Goal: Task Accomplishment & Management: Manage account settings

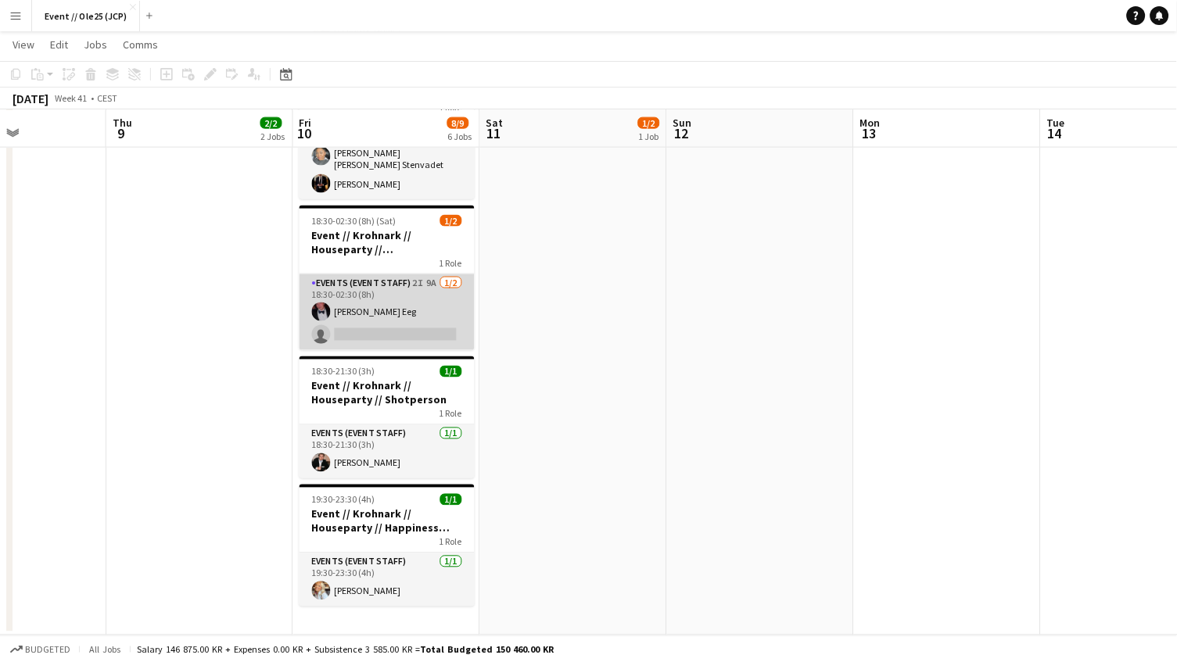
scroll to position [414, 0]
click at [399, 287] on app-card-role "Events (Event Staff) 2I 9A [DATE] 18:30-02:30 (8h) [PERSON_NAME] Eeg single-neu…" at bounding box center [386, 313] width 175 height 76
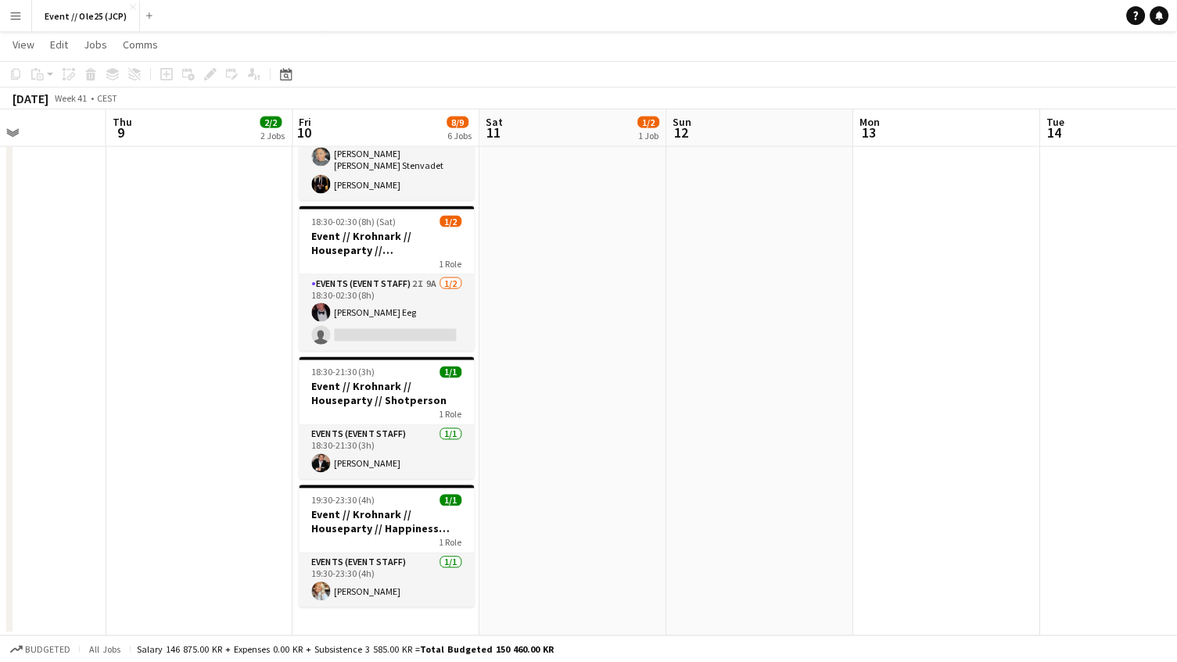
scroll to position [0, 454]
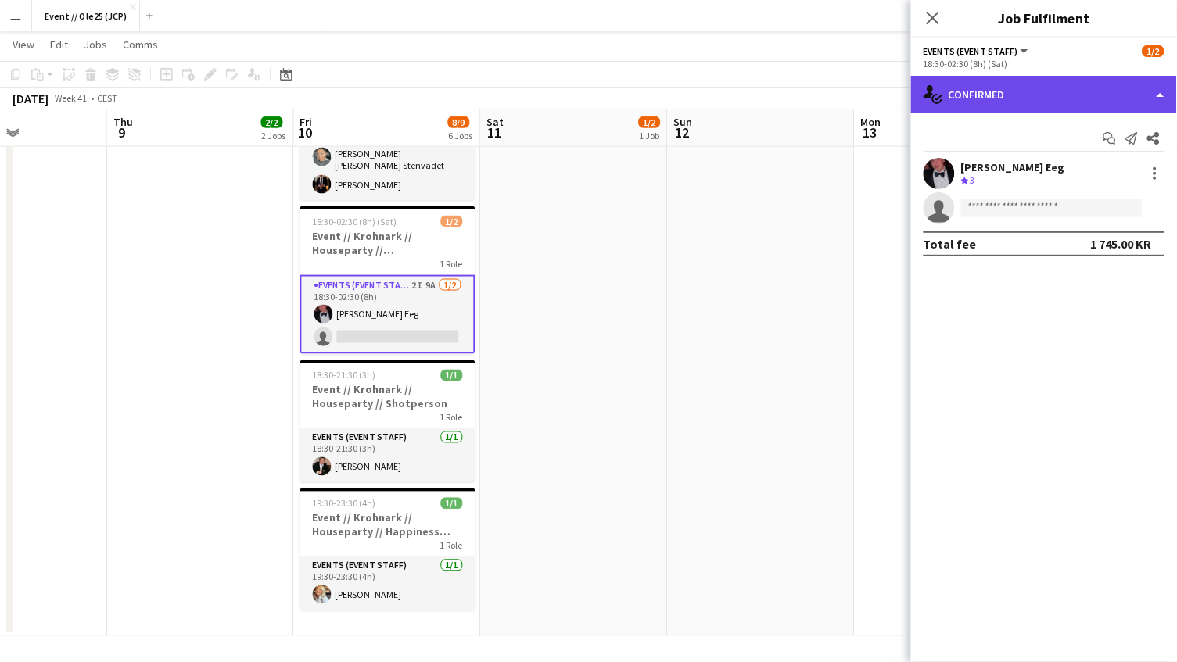
click at [1028, 77] on div "single-neutral-actions-check-2 Confirmed" at bounding box center [1044, 95] width 266 height 38
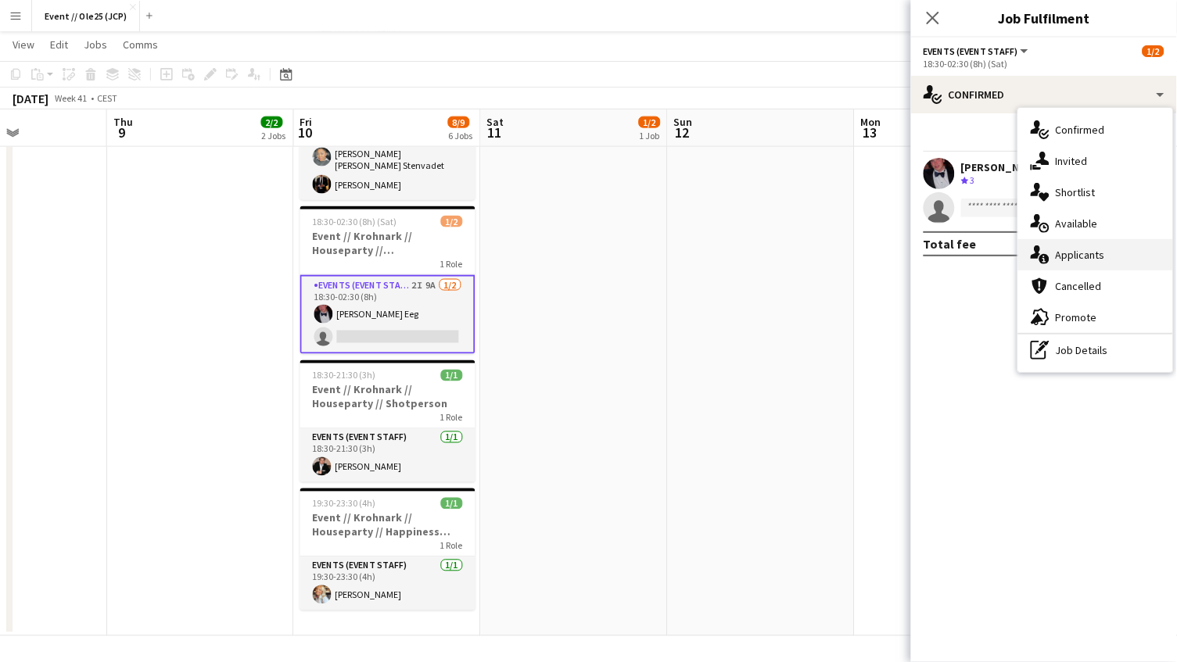
click at [1101, 248] on span "Applicants" at bounding box center [1080, 255] width 49 height 14
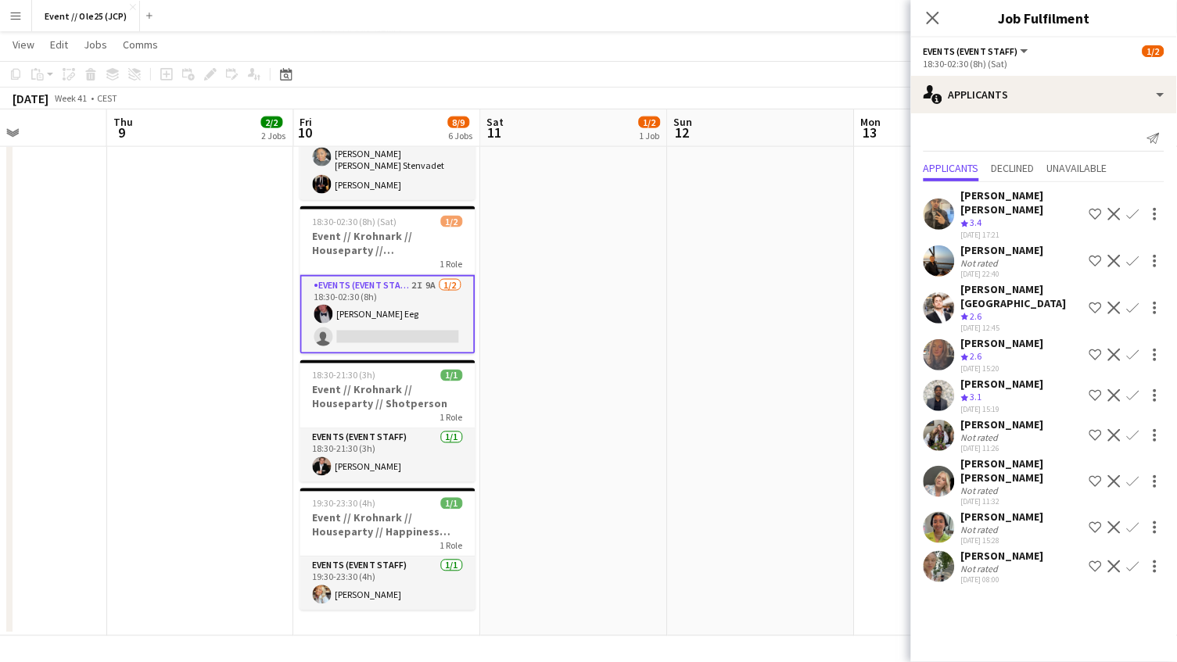
click at [995, 563] on div "Not rated" at bounding box center [981, 569] width 41 height 12
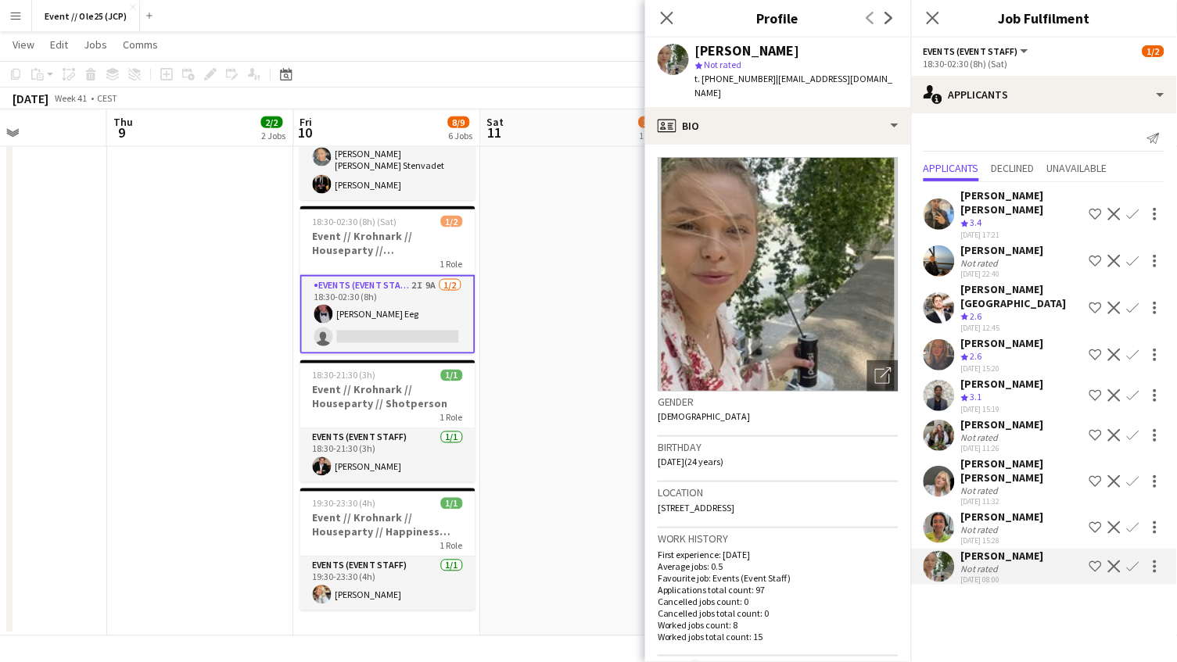
click at [1003, 524] on div "Not rated" at bounding box center [1002, 530] width 83 height 12
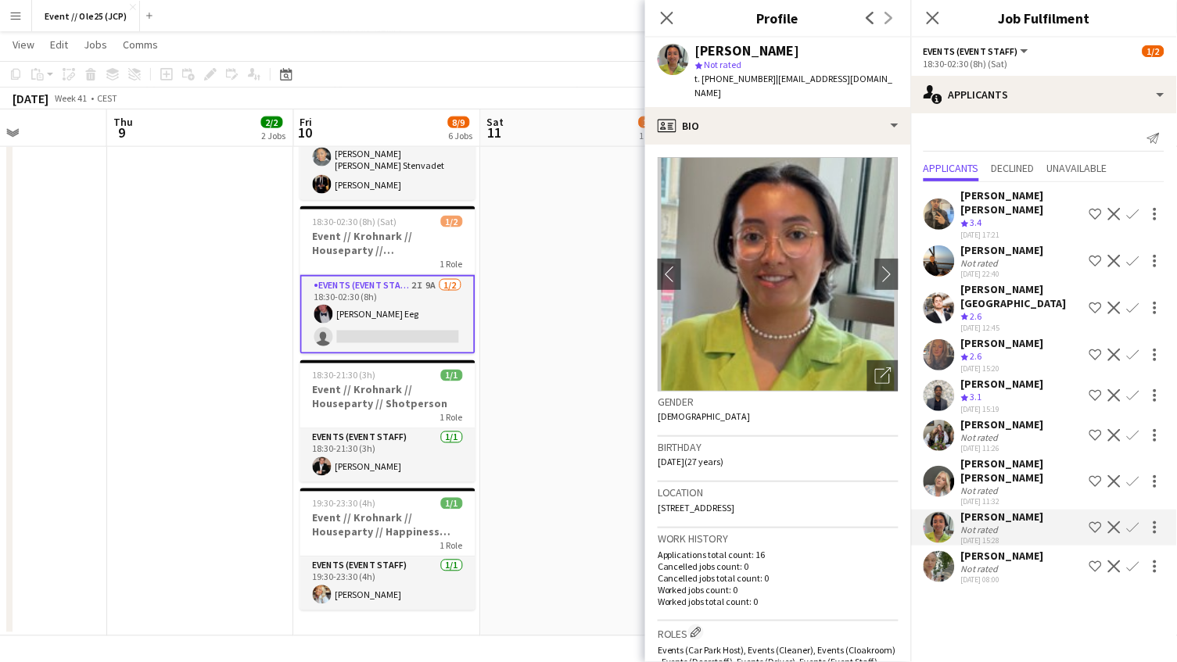
click at [1013, 485] on div "Not rated" at bounding box center [1022, 491] width 122 height 12
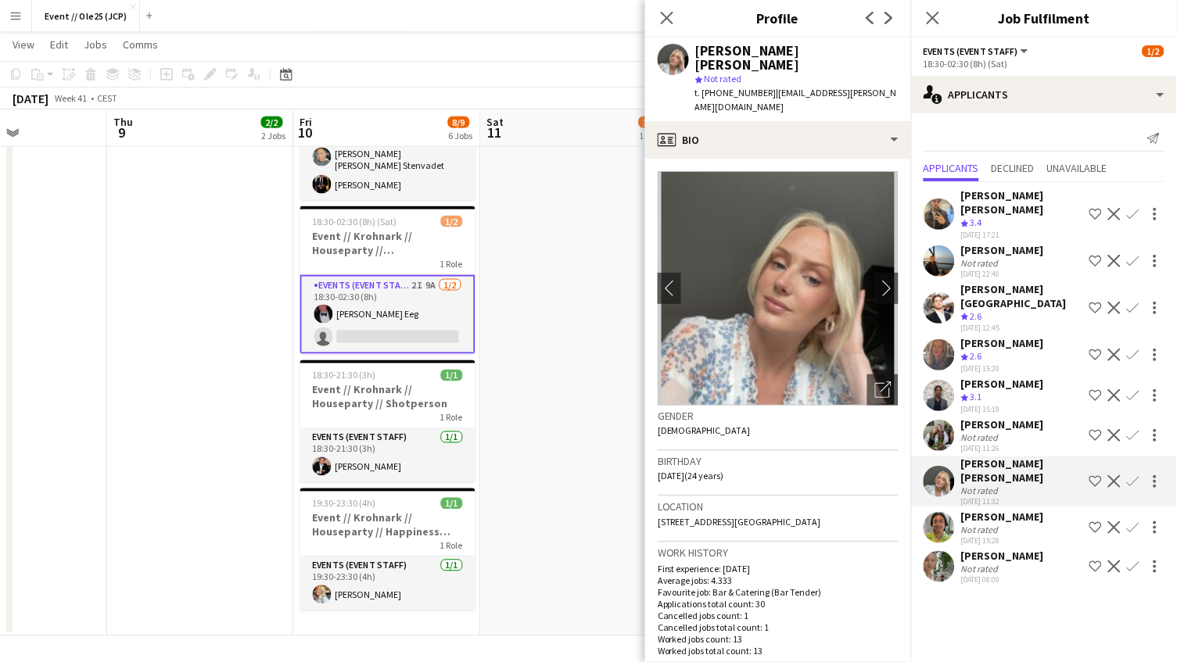
click at [1012, 418] on div "[PERSON_NAME]" at bounding box center [1002, 425] width 83 height 14
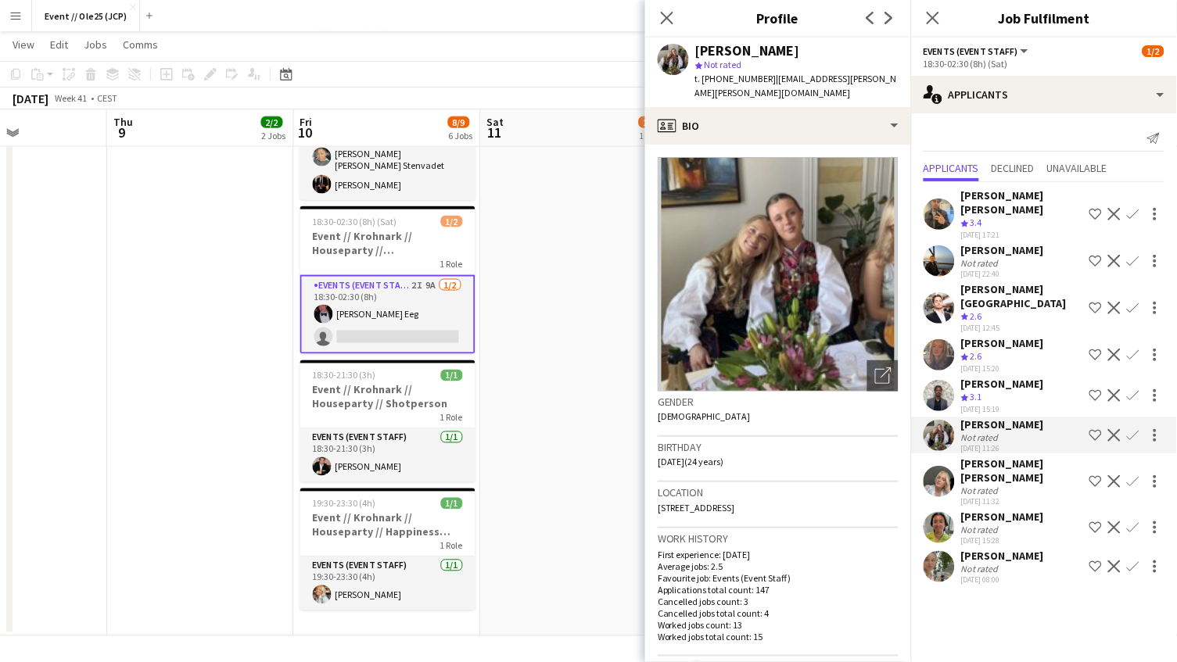
click at [998, 257] on div "Not rated" at bounding box center [981, 263] width 41 height 12
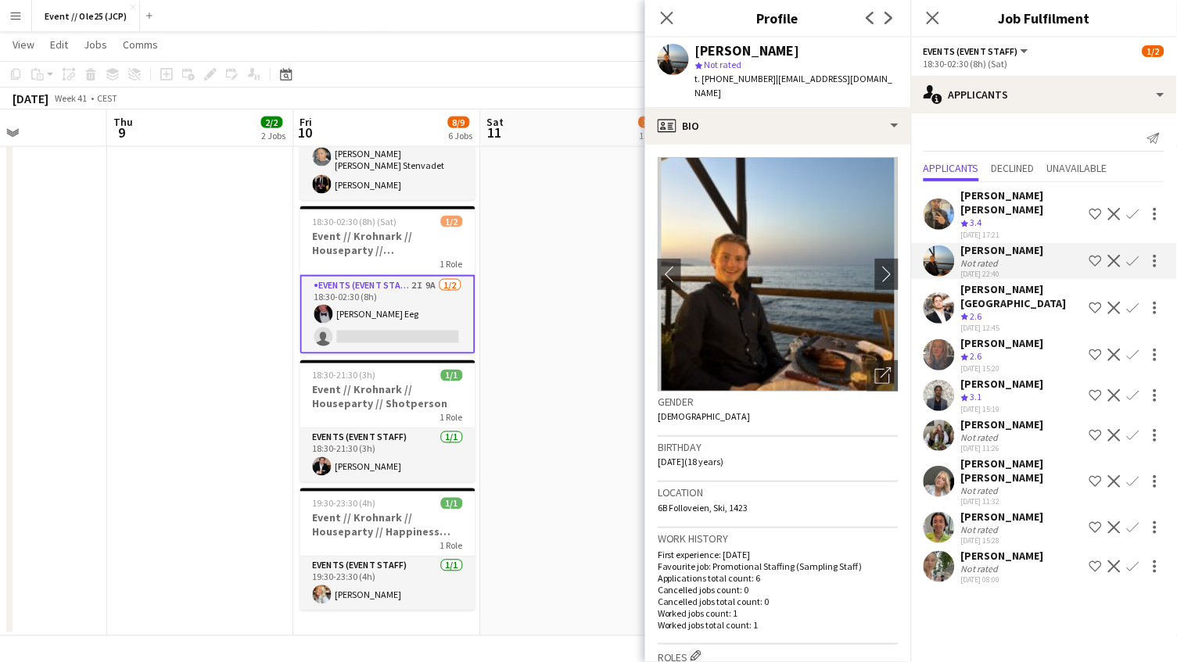
click at [1004, 201] on div "[PERSON_NAME] [PERSON_NAME]" at bounding box center [1022, 202] width 122 height 28
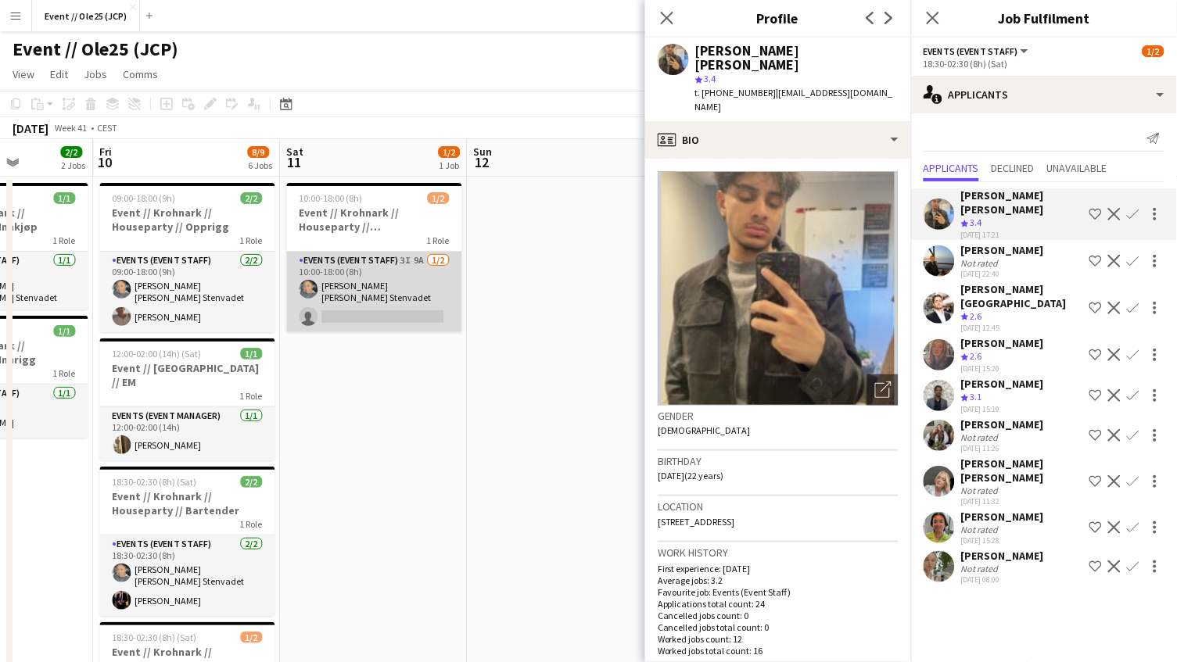
scroll to position [0, 0]
click at [408, 287] on app-card-role "Events (Event Staff) 3I 9A [DATE] 10:00-18:00 (8h) [PERSON_NAME] [PERSON_NAME] …" at bounding box center [374, 292] width 175 height 81
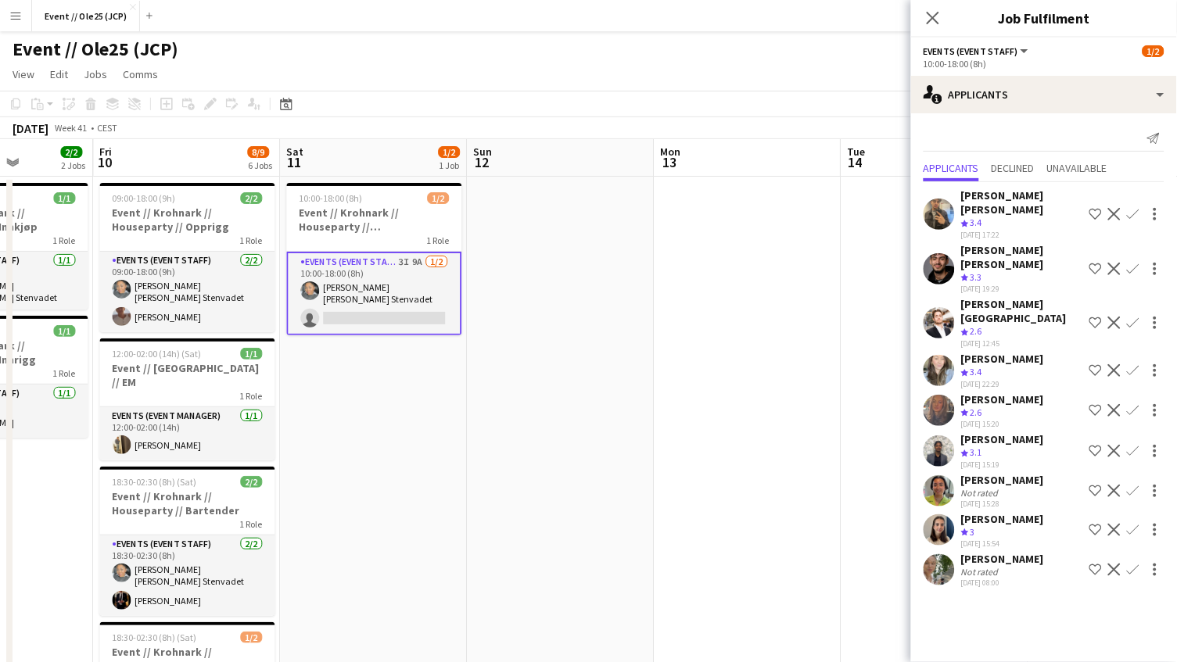
click at [977, 366] on span "3.4" at bounding box center [976, 372] width 12 height 12
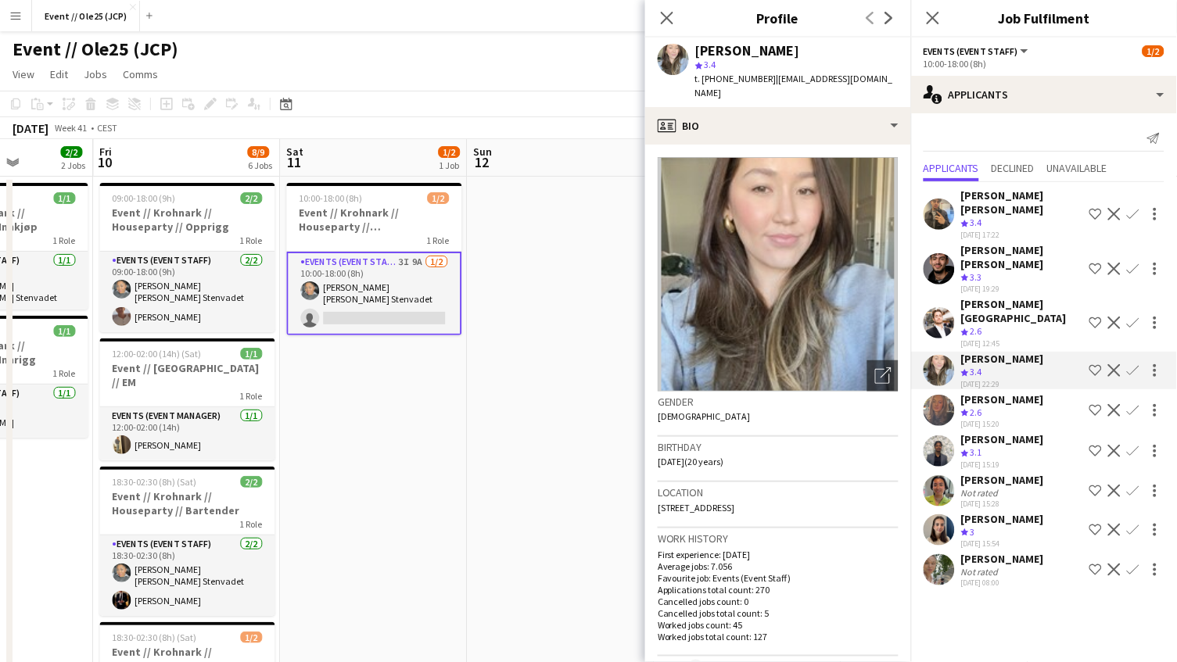
click at [978, 297] on div "[PERSON_NAME][GEOGRAPHIC_DATA]" at bounding box center [1022, 311] width 122 height 28
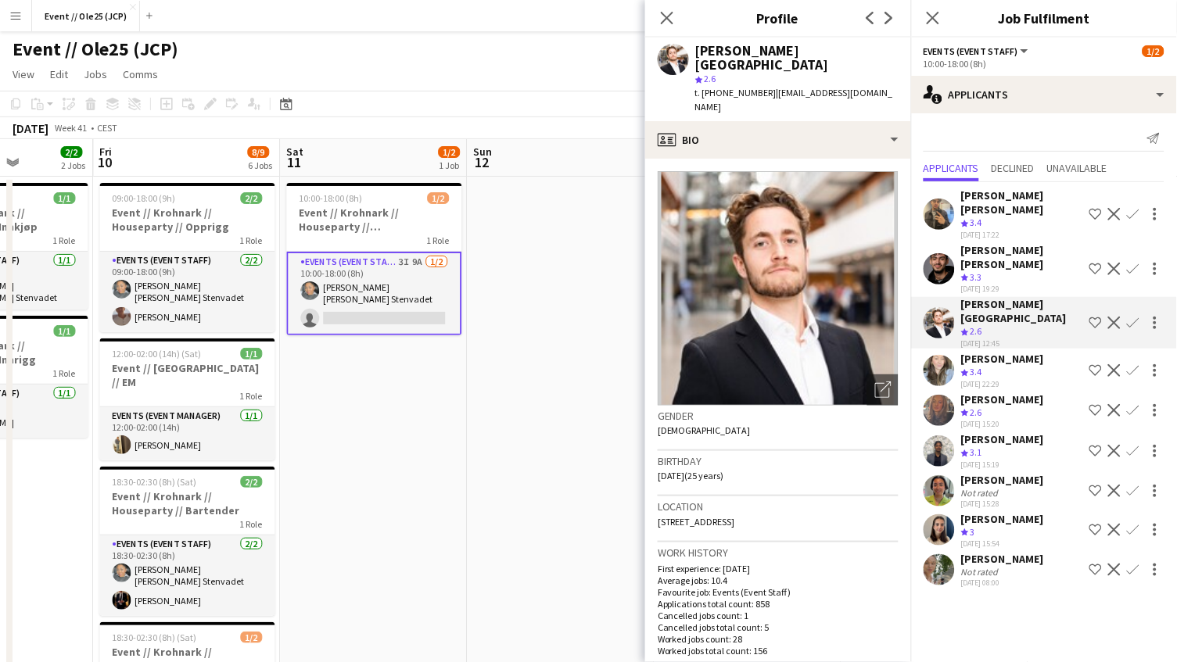
click at [978, 271] on span "3.3" at bounding box center [976, 277] width 12 height 12
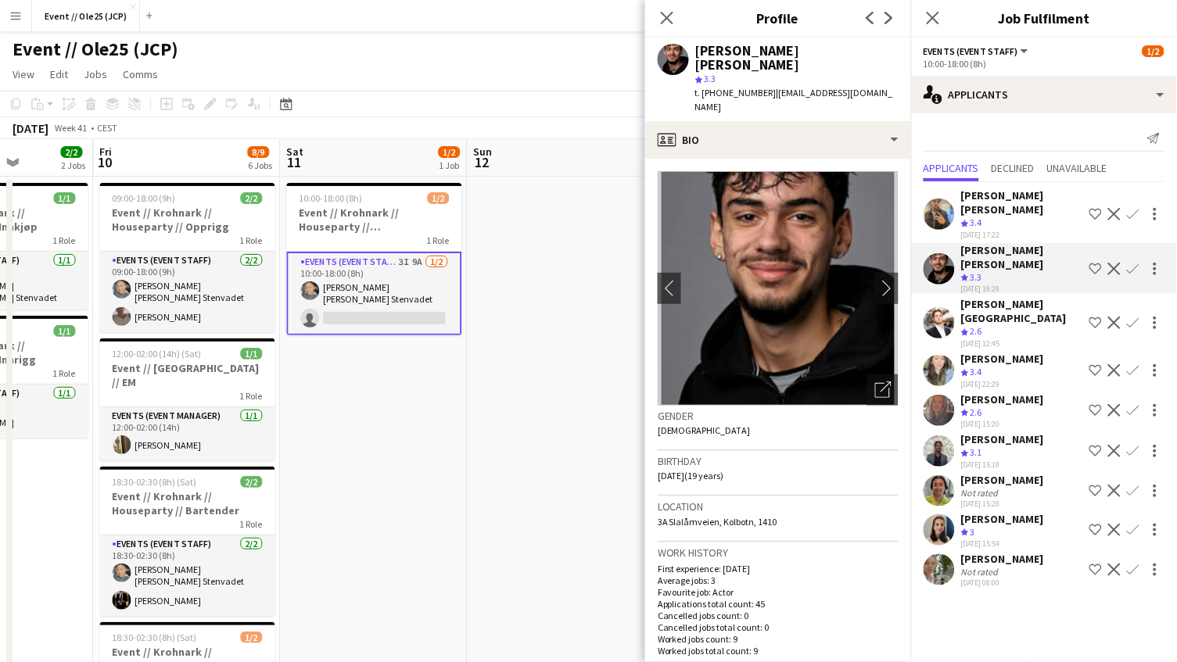
click at [973, 379] on div "[DATE] 22:29" at bounding box center [1002, 384] width 83 height 10
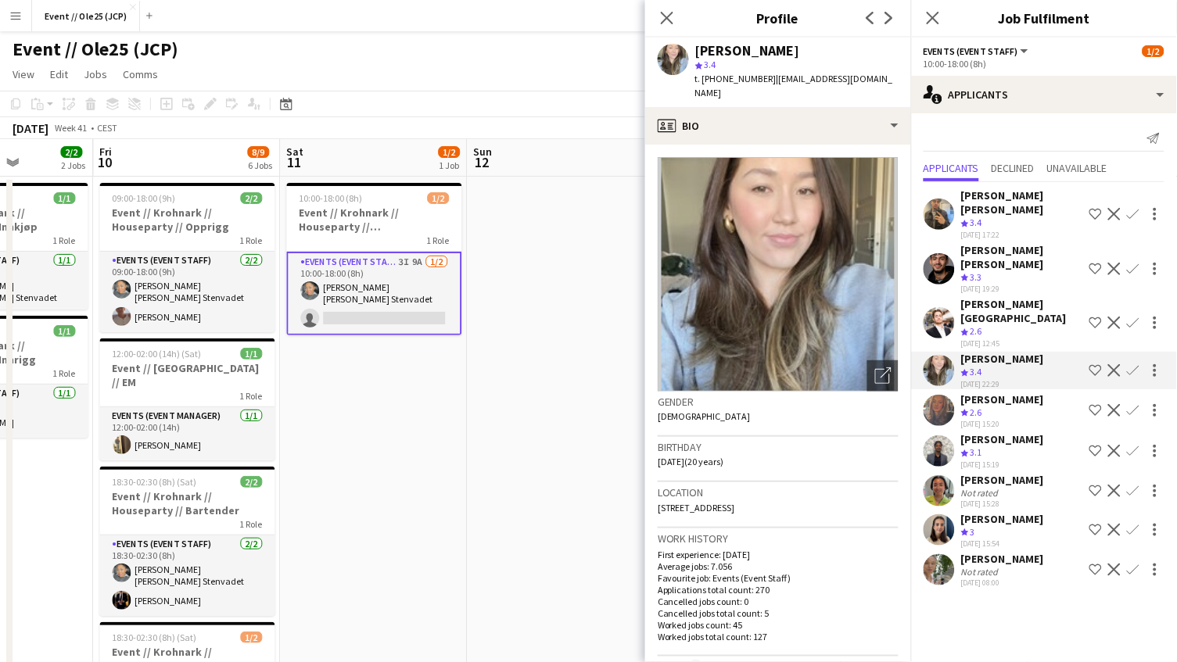
click at [975, 325] on span "2.6" at bounding box center [976, 331] width 12 height 12
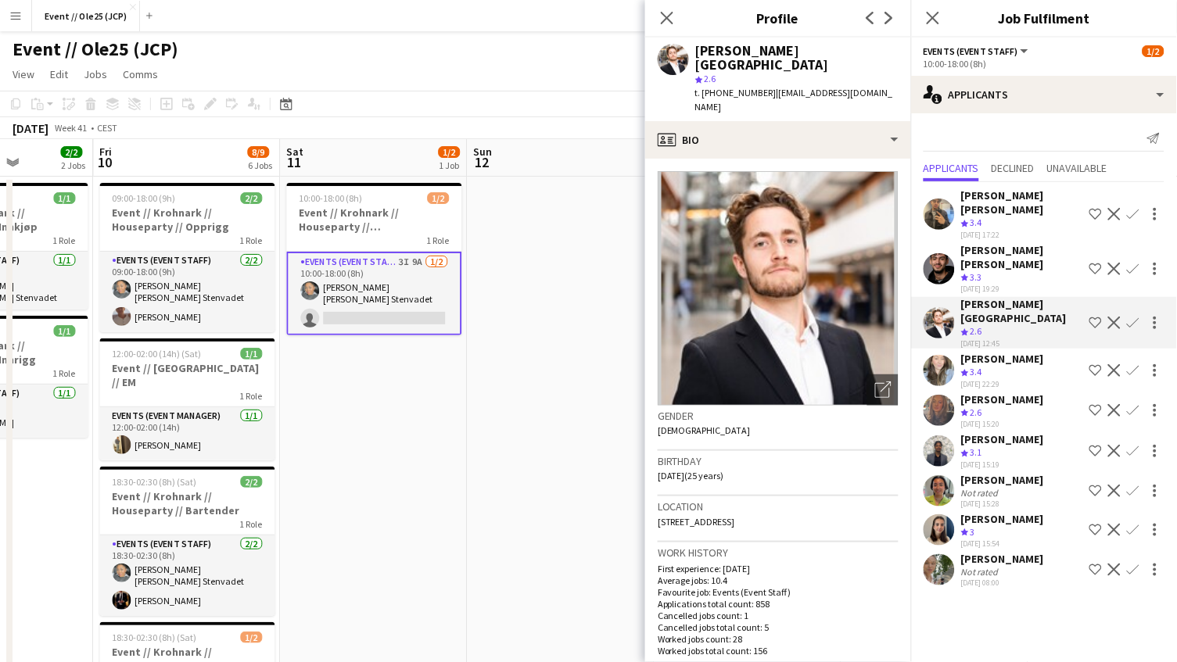
click at [976, 271] on span "3.3" at bounding box center [976, 277] width 12 height 12
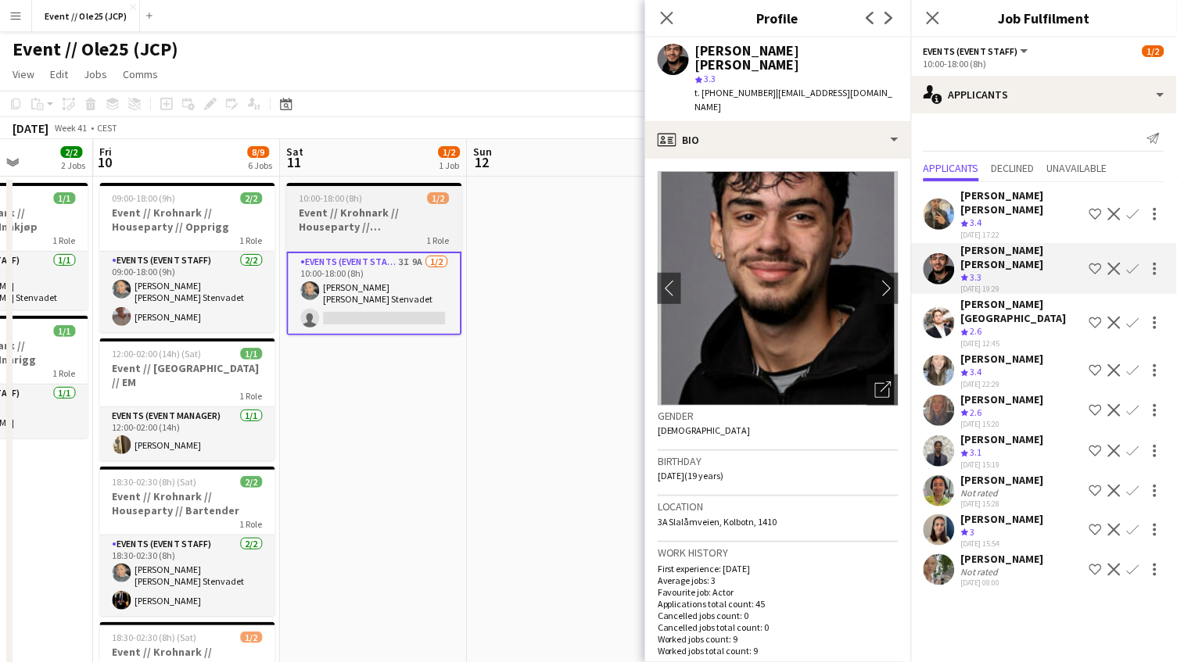
click at [357, 203] on span "10:00-18:00 (8h)" at bounding box center [330, 198] width 63 height 12
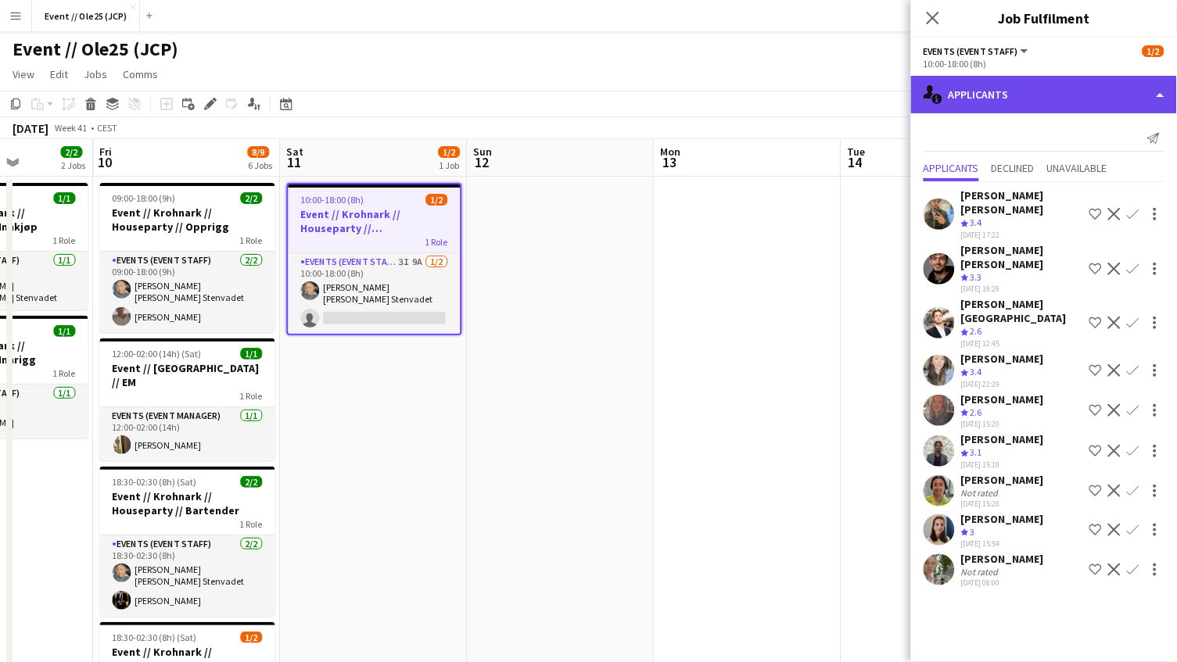
click at [982, 91] on div "single-neutral-actions-information Applicants" at bounding box center [1044, 95] width 266 height 38
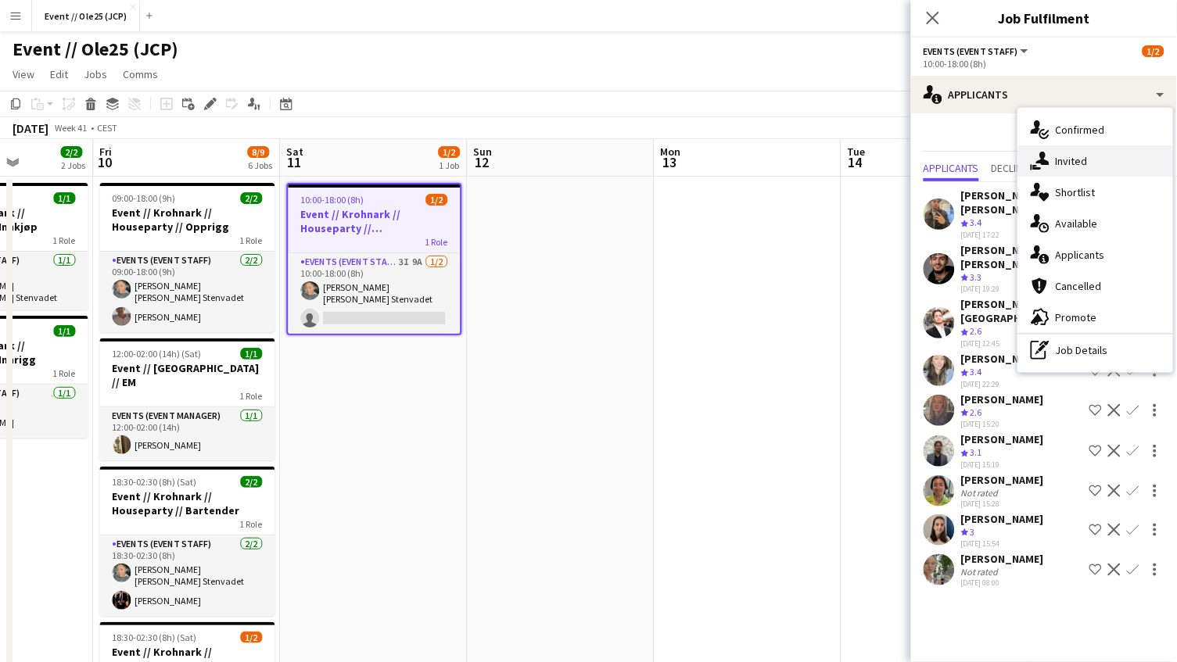
click at [1070, 170] on div "single-neutral-actions-share-1 Invited" at bounding box center [1095, 160] width 155 height 31
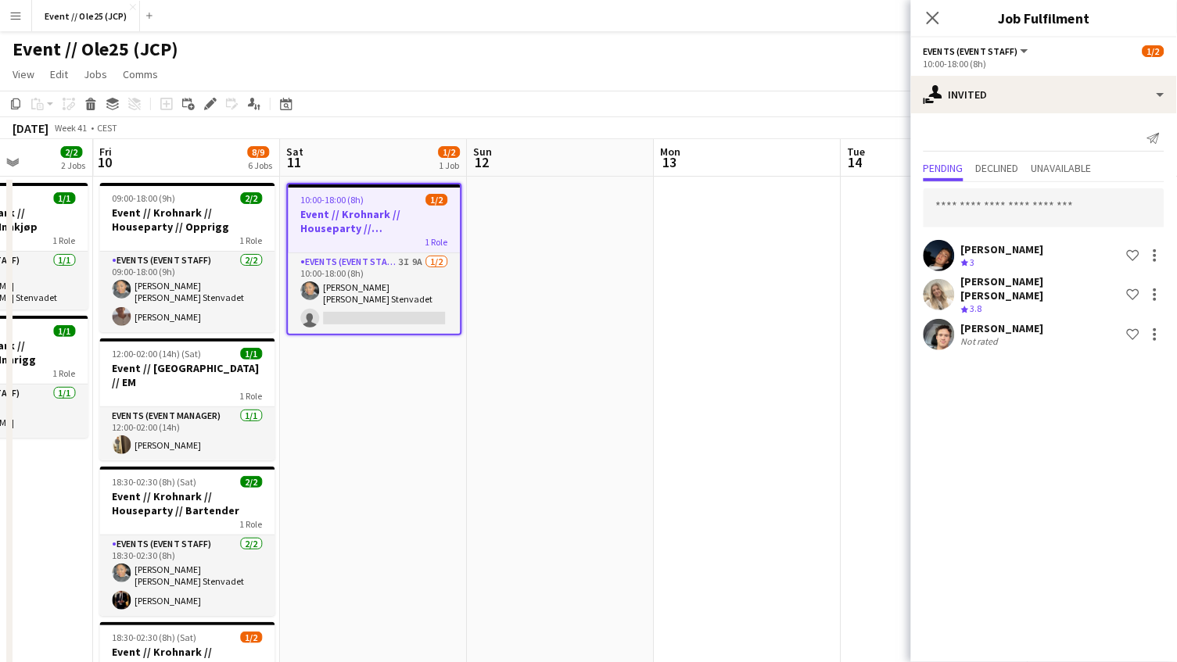
click at [783, 236] on app-date-cell at bounding box center [748, 615] width 187 height 876
